Goal: Transaction & Acquisition: Purchase product/service

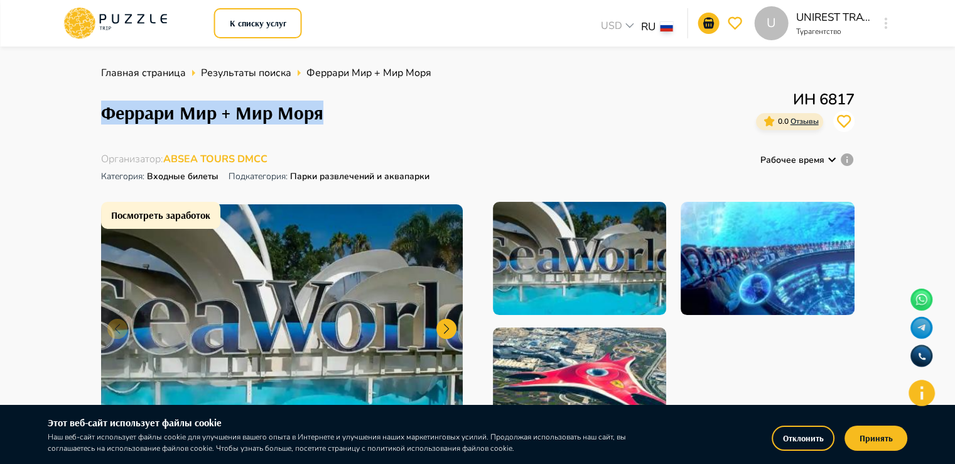
drag, startPoint x: 100, startPoint y: 114, endPoint x: 347, endPoint y: 116, distance: 246.9
click at [144, 102] on h1 "Феррари Мир + Мир Моря" at bounding box center [212, 113] width 222 height 22
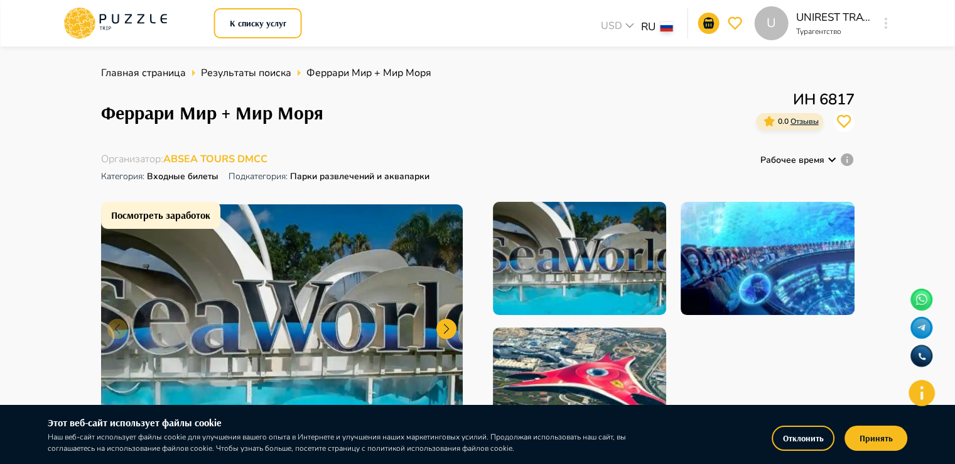
click at [356, 112] on div "Феррари Мир + Мир Моря ИН 6817 0.0 Отзывы" at bounding box center [478, 112] width 754 height 49
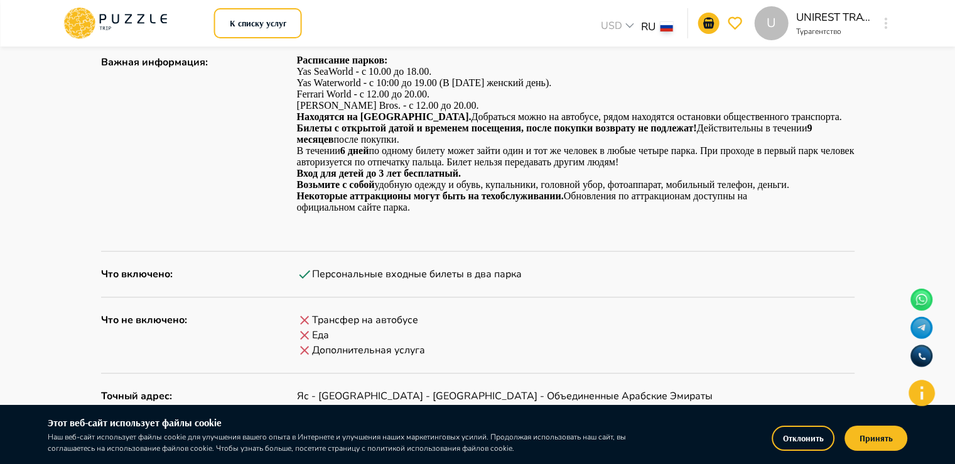
scroll to position [1068, 0]
click at [391, 234] on p at bounding box center [576, 224] width 558 height 23
drag, startPoint x: 296, startPoint y: 154, endPoint x: 528, endPoint y: 151, distance: 231.2
click at [528, 151] on p "Билеты с открытой датой и временем посещения, после покупки возврату не подлежа…" at bounding box center [576, 150] width 558 height 57
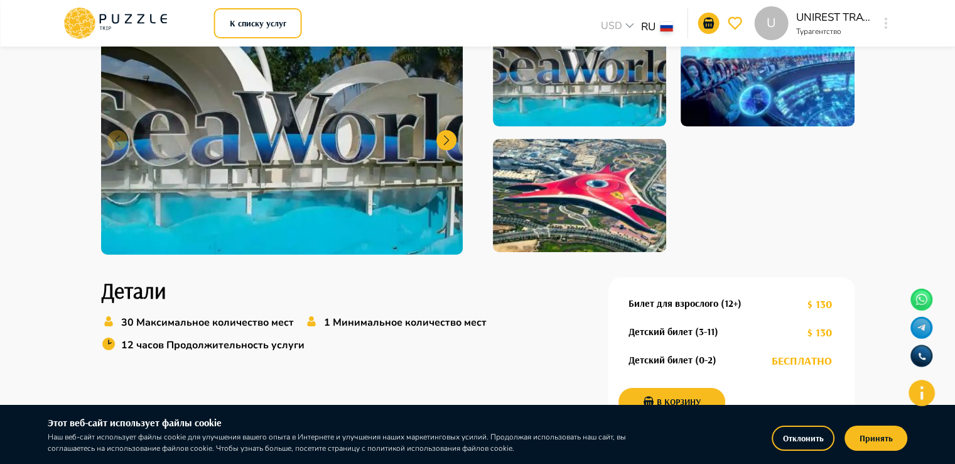
scroll to position [0, 0]
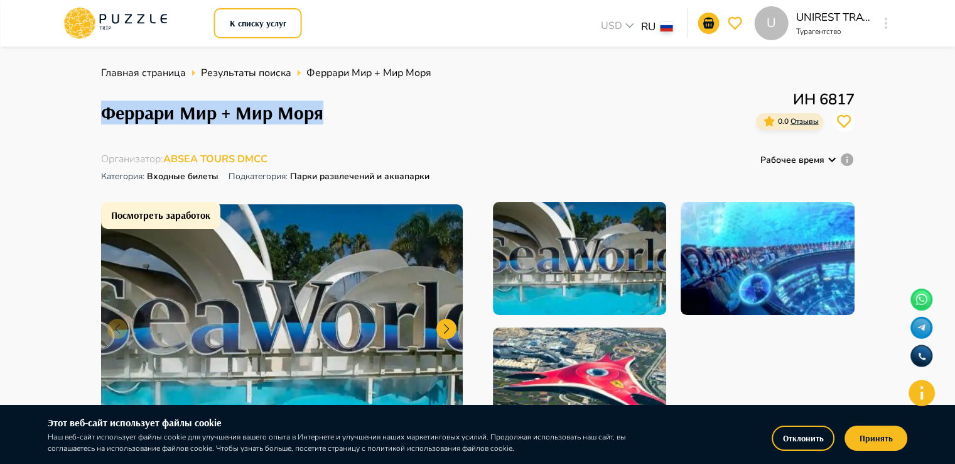
drag, startPoint x: 106, startPoint y: 111, endPoint x: 391, endPoint y: 128, distance: 285.6
click at [391, 128] on div "Феррари Мир + Мир Моря ИН 6817 0.0 Отзывы" at bounding box center [478, 112] width 754 height 49
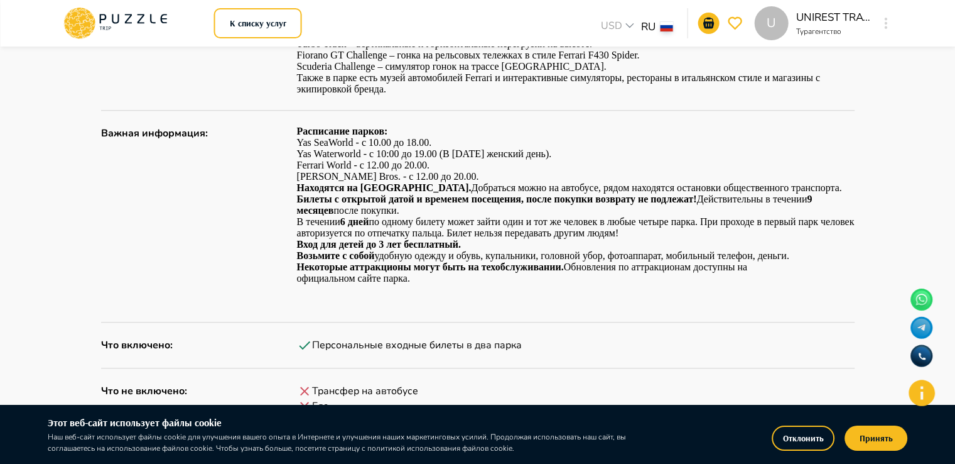
scroll to position [1005, 0]
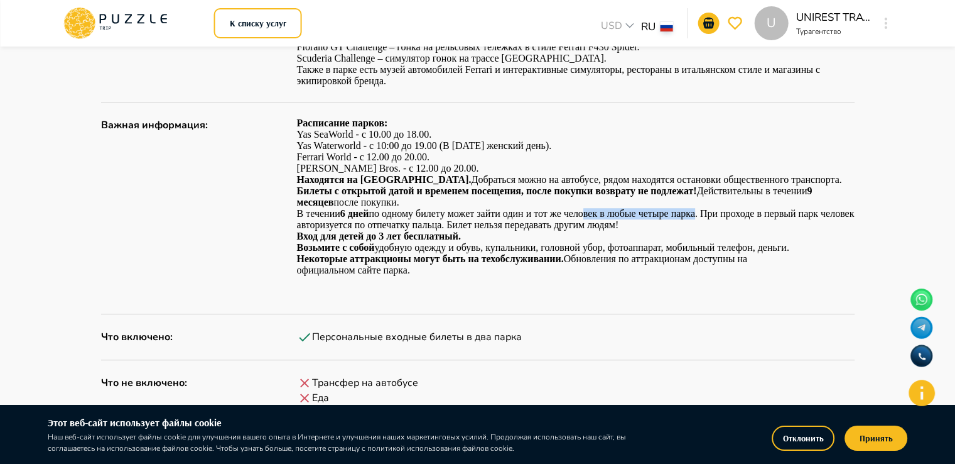
drag, startPoint x: 585, startPoint y: 220, endPoint x: 700, endPoint y: 219, distance: 114.3
click at [700, 219] on p "Билеты с открытой датой и временем посещения, после покупки возврату не подлежа…" at bounding box center [576, 213] width 558 height 57
click at [408, 196] on strong "Билеты с открытой датой и временем посещения, после покупки возврату не подлежа…" at bounding box center [497, 190] width 400 height 11
drag, startPoint x: 553, startPoint y: 217, endPoint x: 699, endPoint y: 220, distance: 145.8
click at [699, 220] on p "Билеты с открытой датой и временем посещения, после покупки возврату не подлежа…" at bounding box center [576, 213] width 558 height 57
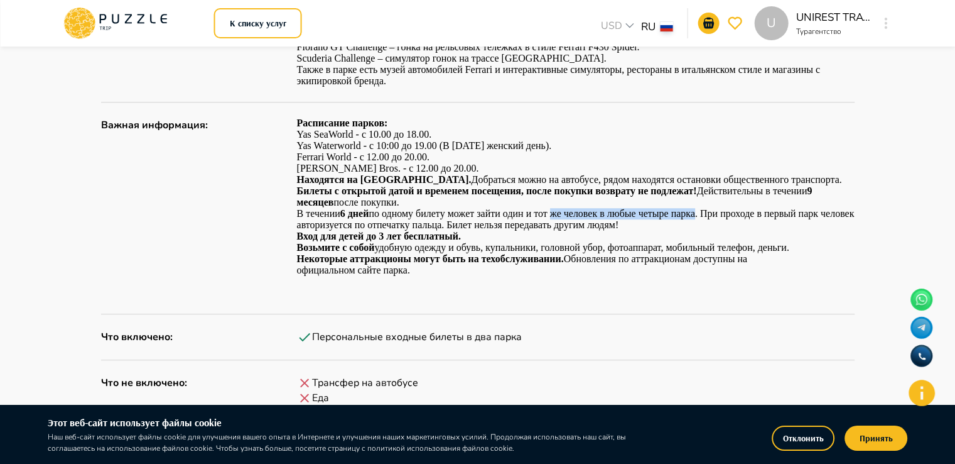
click at [699, 220] on p "Билеты с открытой датой и временем посещения, после покупки возврату не подлежа…" at bounding box center [576, 213] width 558 height 57
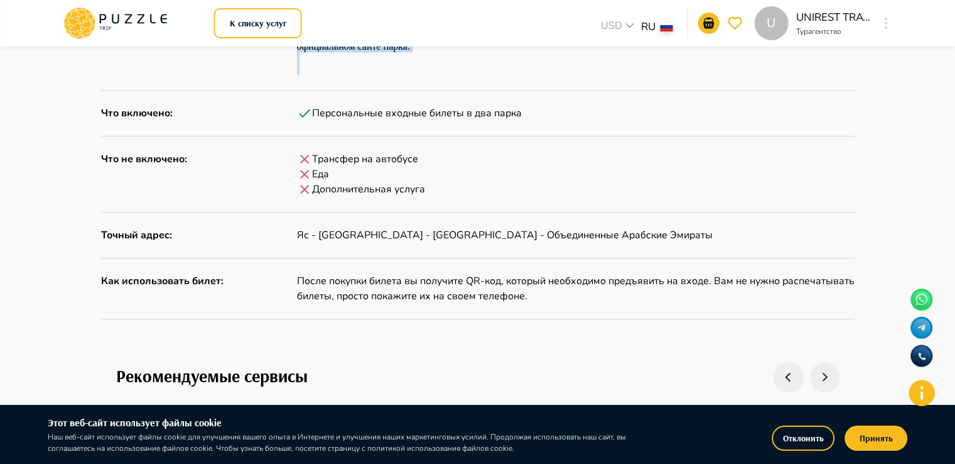
scroll to position [1193, 0]
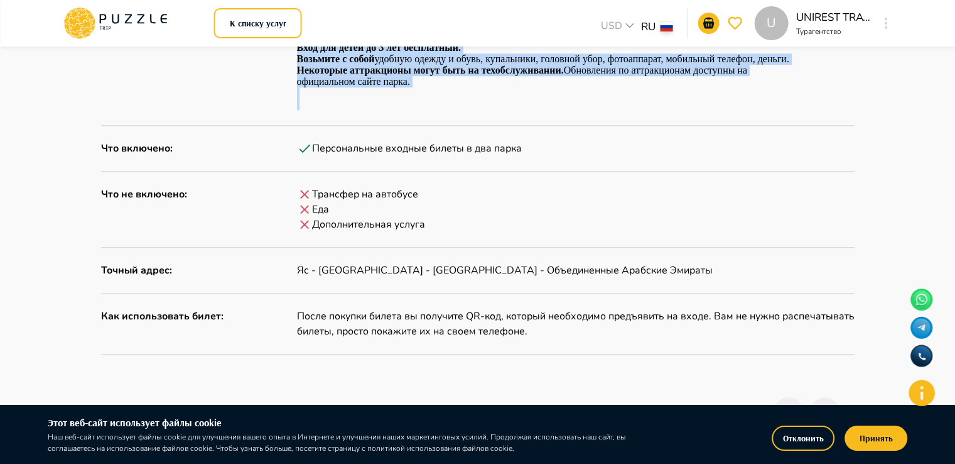
drag, startPoint x: 139, startPoint y: 114, endPoint x: 446, endPoint y: 177, distance: 313.5
click at [442, 156] on p "Персональные входные билеты в два парка" at bounding box center [417, 148] width 210 height 15
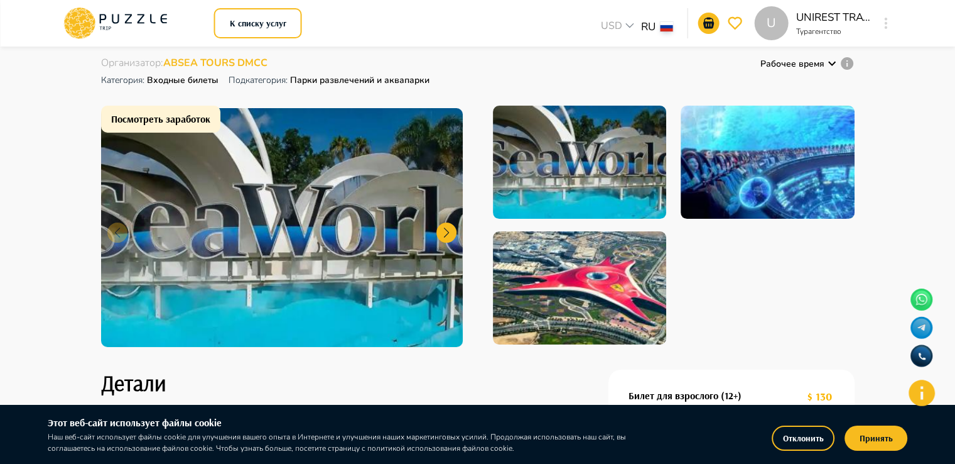
scroll to position [0, 0]
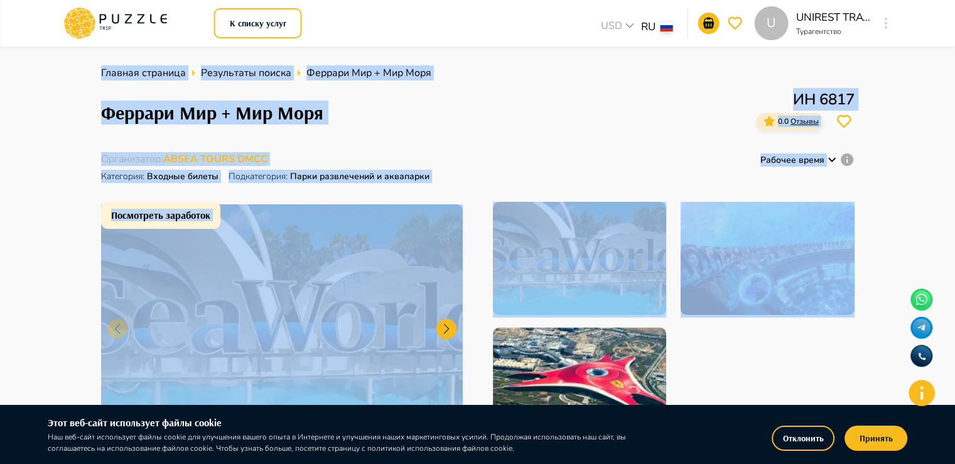
drag, startPoint x: 68, startPoint y: 63, endPoint x: 938, endPoint y: 217, distance: 882.7
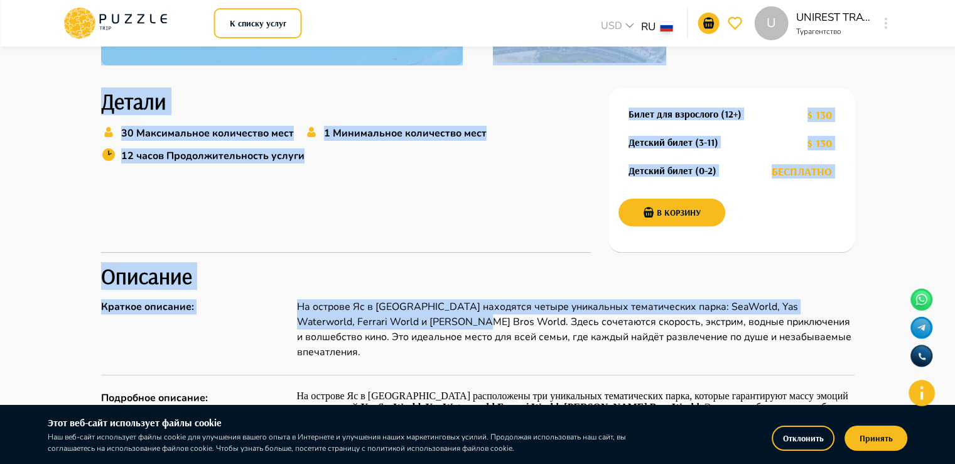
scroll to position [628, 0]
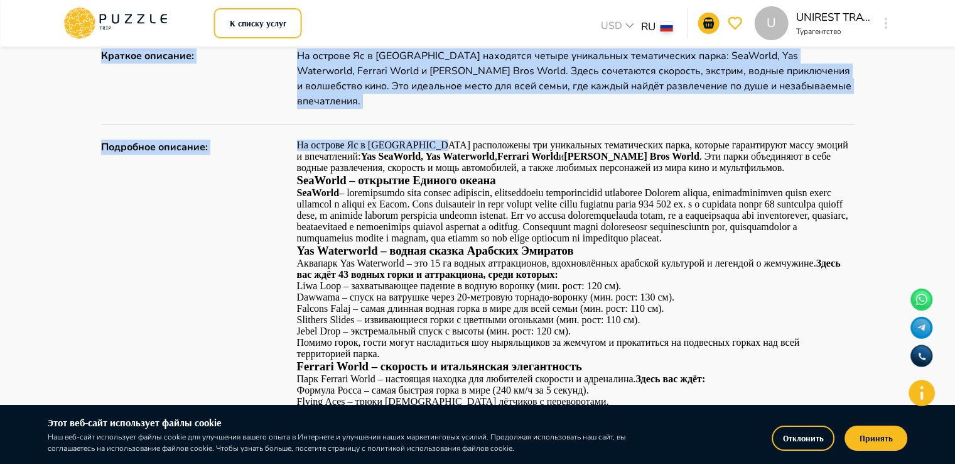
drag, startPoint x: 106, startPoint y: 84, endPoint x: 433, endPoint y: 116, distance: 328.8
click at [433, 116] on div "Главная страница Результаты поиска Феррари Мир + Мир Моря Феррари Мир + Мир Мор…" at bounding box center [477, 386] width 955 height 1936
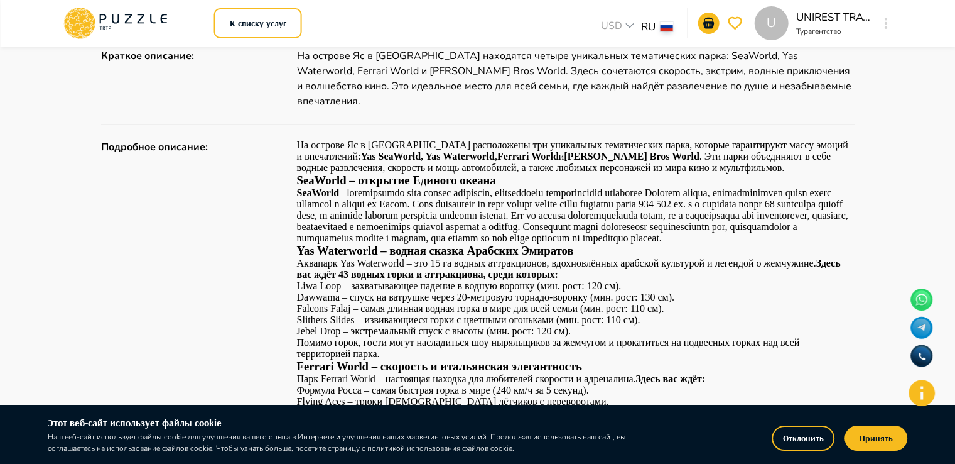
click at [413, 173] on h3 "SeaWorld – открытие Единого океана" at bounding box center [576, 180] width 558 height 14
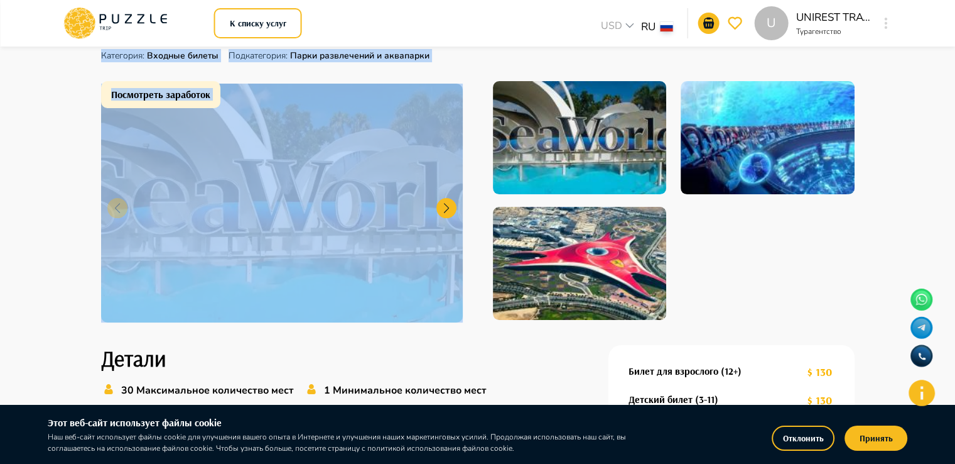
scroll to position [0, 0]
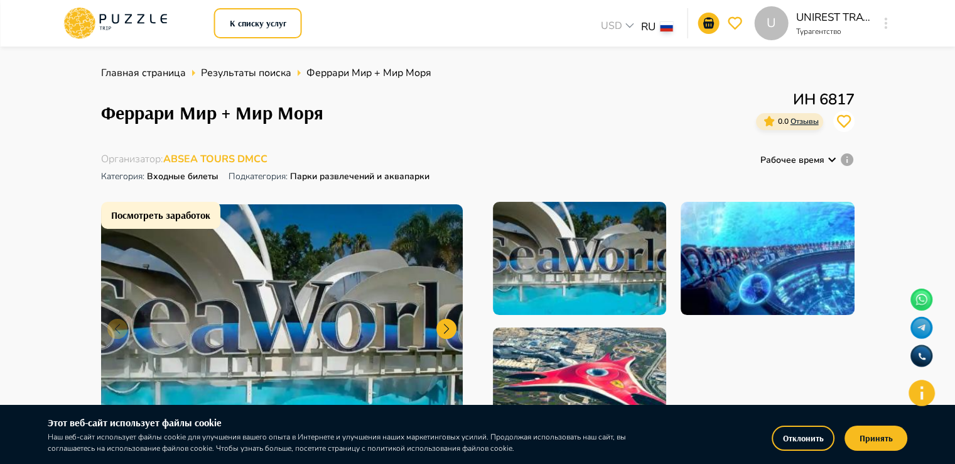
drag, startPoint x: 183, startPoint y: 84, endPoint x: 90, endPoint y: 74, distance: 93.4
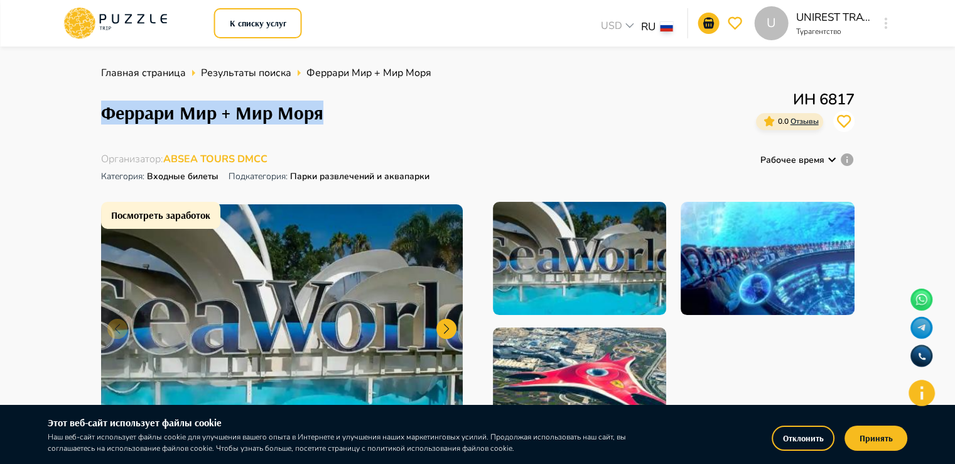
drag, startPoint x: 99, startPoint y: 121, endPoint x: 406, endPoint y: 126, distance: 307.2
click at [406, 126] on div "Феррари Мир + Мир Моря ИН 6817 0.0 Отзывы" at bounding box center [478, 112] width 754 height 49
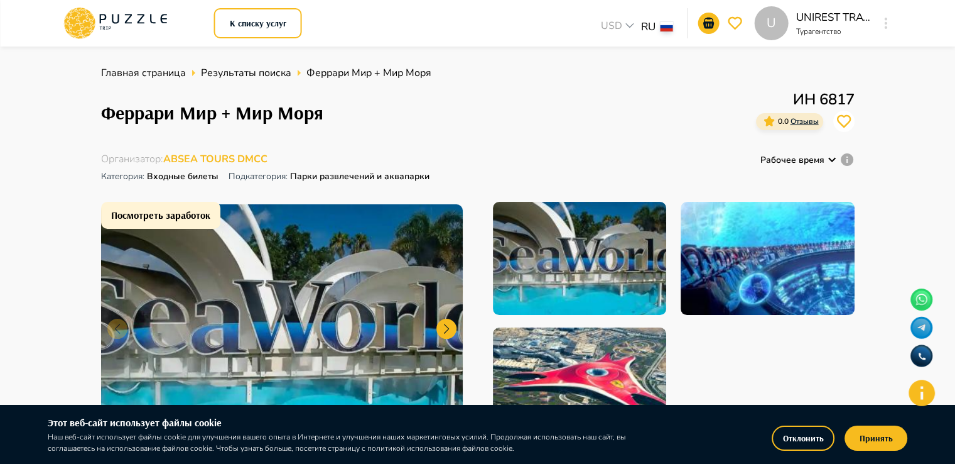
click at [406, 126] on div "Феррари Мир + Мир Моря ИН 6817 0.0 Отзывы" at bounding box center [478, 112] width 754 height 49
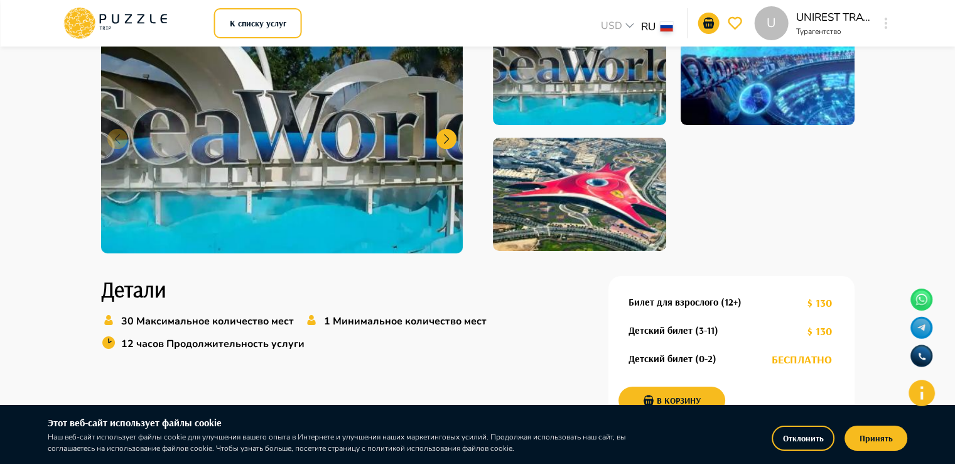
scroll to position [334, 0]
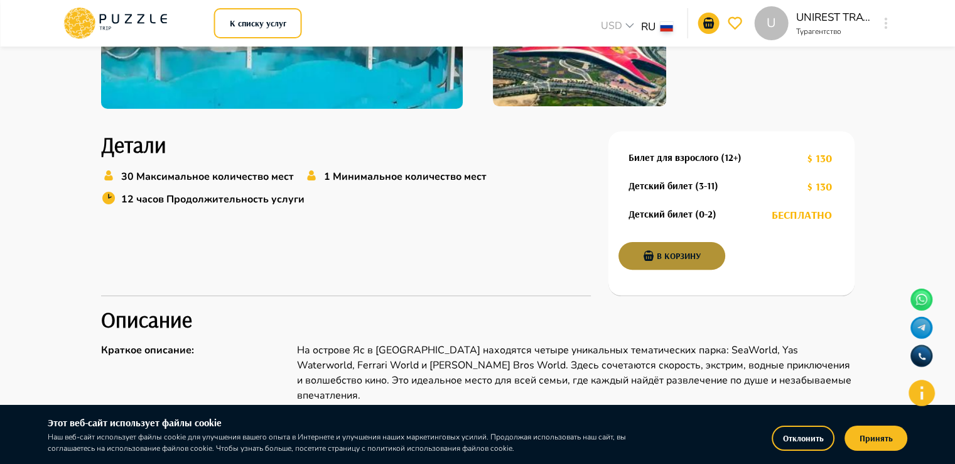
click at [666, 261] on button "В корзину" at bounding box center [672, 256] width 107 height 28
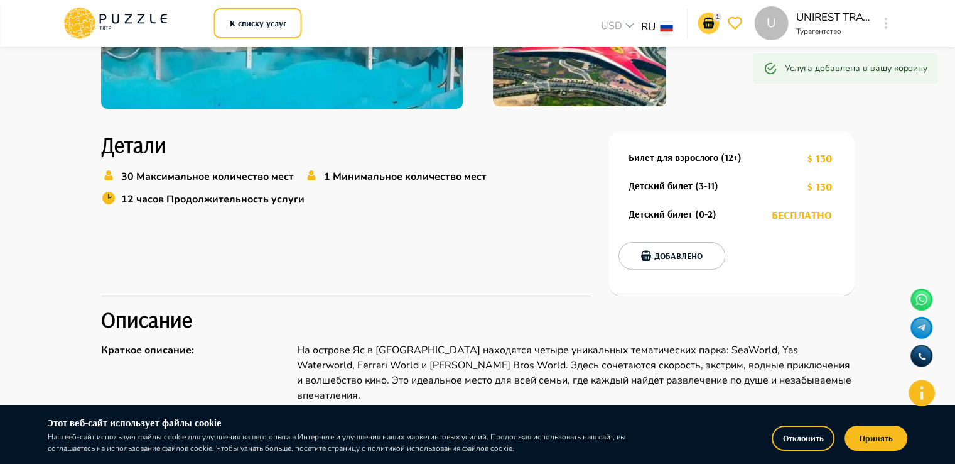
click at [715, 23] on icon "go-to-basket-submit-button" at bounding box center [709, 23] width 15 height 15
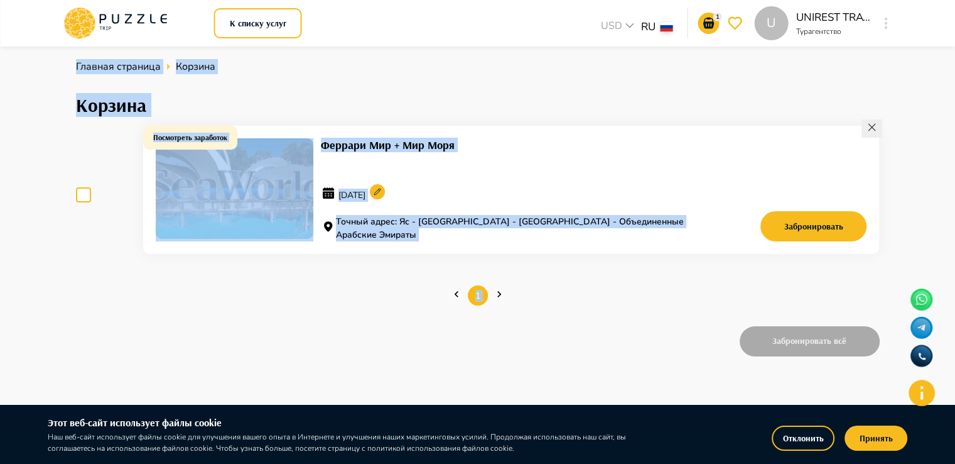
drag, startPoint x: 72, startPoint y: 71, endPoint x: 528, endPoint y: 364, distance: 541.9
click at [528, 364] on div "Главная страница Корзина Корзина Посмотреть заработок Феррари Мир + Мир Моря [D…" at bounding box center [477, 429] width 955 height 767
click at [528, 364] on div "Посмотреть заработок Феррари Мир + Мир Моря [DATE] Точный адрес: Яс - [GEOGRAPH…" at bounding box center [478, 464] width 804 height 697
drag, startPoint x: 528, startPoint y: 364, endPoint x: 0, endPoint y: 50, distance: 614.6
click at [0, 50] on div "Главная страница Корзина Корзина Посмотреть заработок Феррари Мир + Мир Моря [D…" at bounding box center [477, 429] width 955 height 767
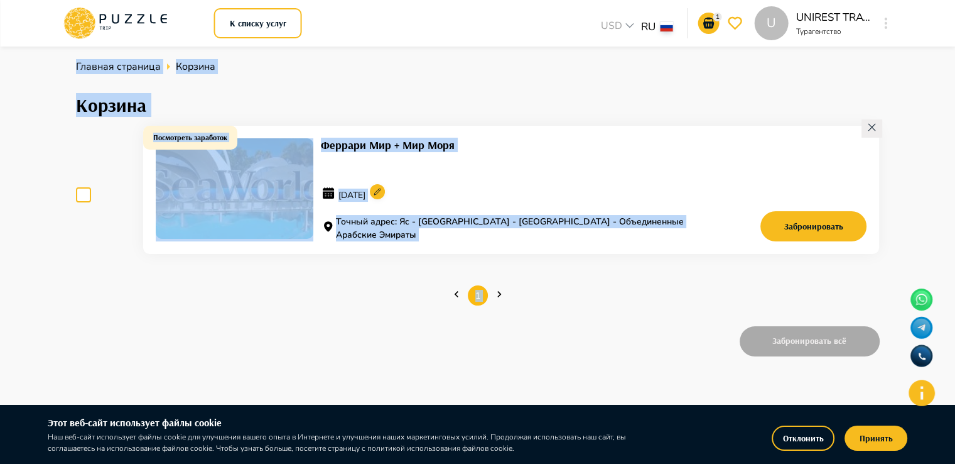
click at [0, 50] on div "Главная страница Корзина Корзина Посмотреть заработок Феррари Мир + Мир Моря [D…" at bounding box center [477, 429] width 955 height 767
